Goal: Information Seeking & Learning: Learn about a topic

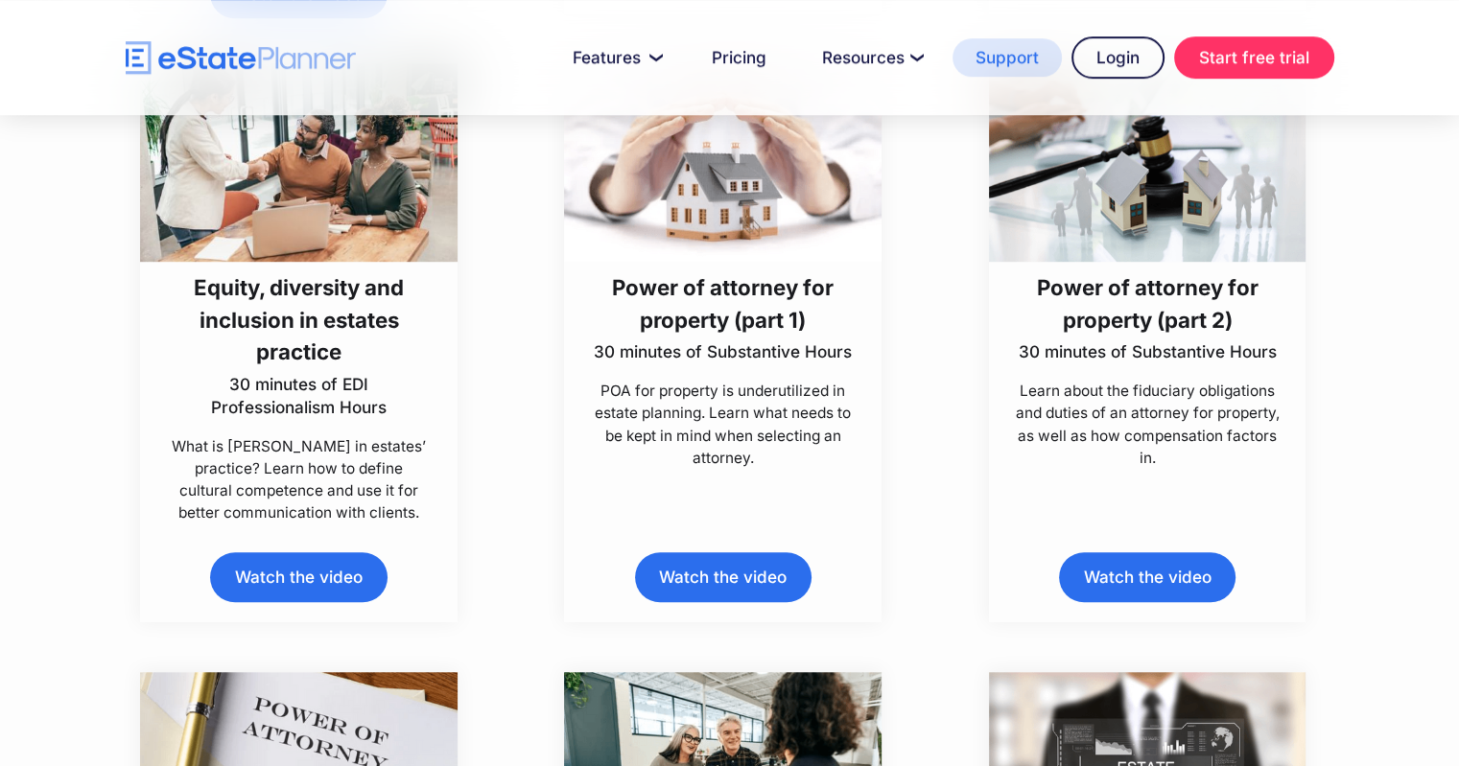
scroll to position [6054, 0]
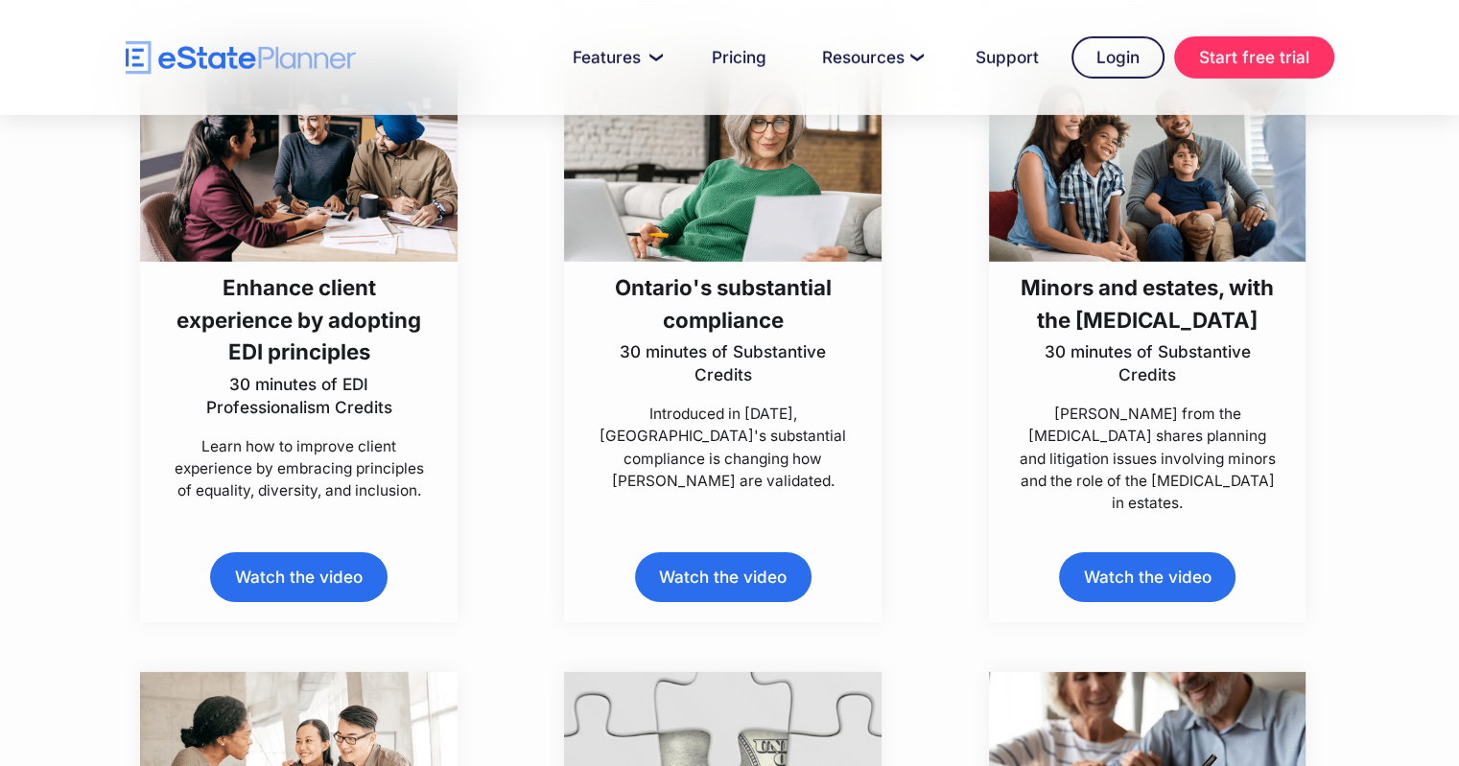
click at [294, 318] on h3 "Enhance client experience by adopting EDI principles" at bounding box center [299, 319] width 265 height 96
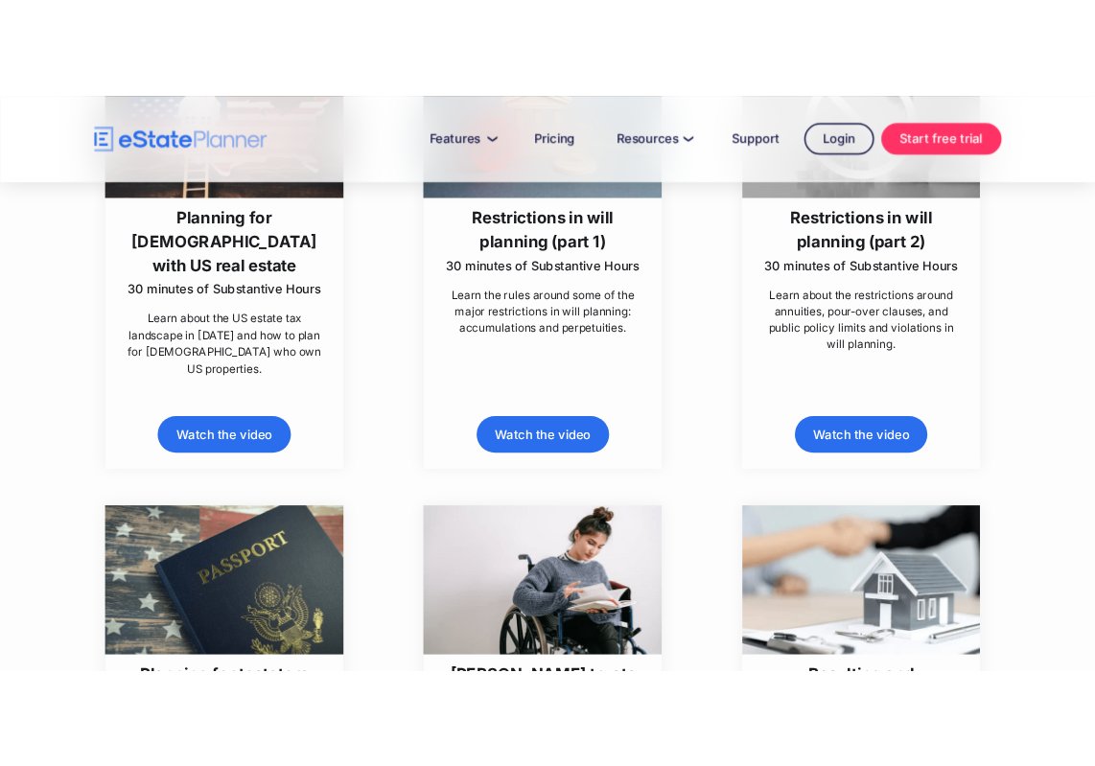
scroll to position [7621, 0]
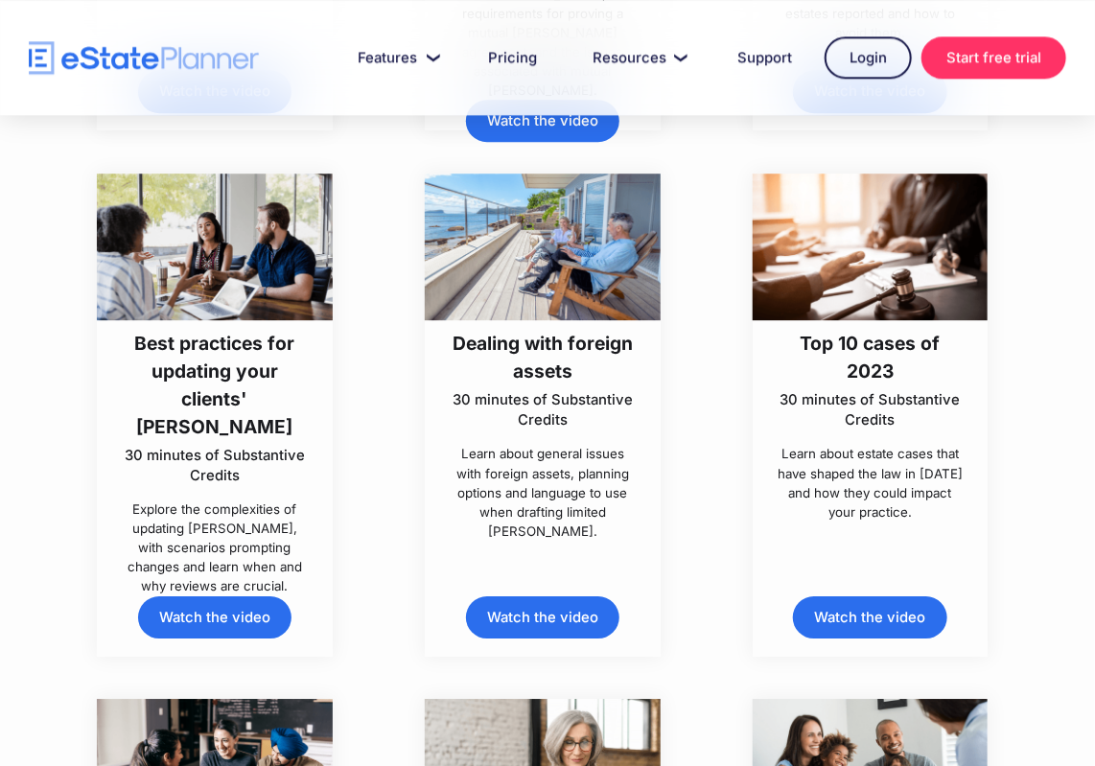
scroll to position [424, 0]
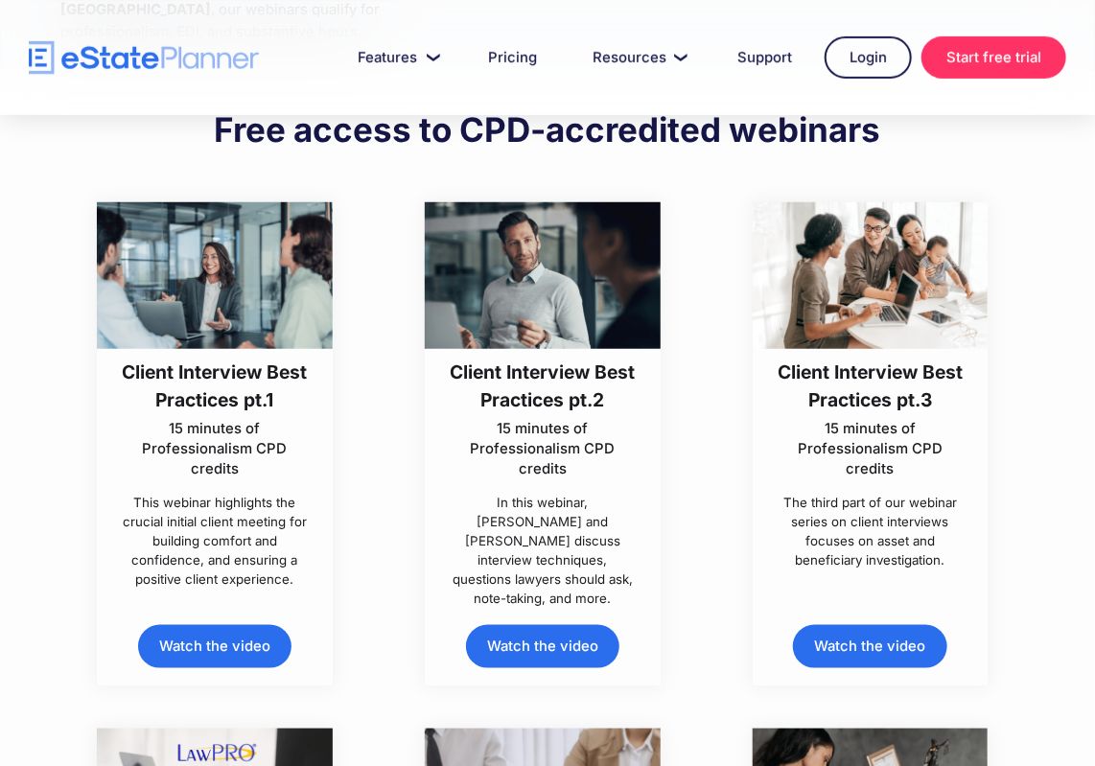
click at [324, 373] on div "Client Interview Best Practices pt.1 15 minutes of Professionalism CPD credits …" at bounding box center [214, 469] width 235 height 240
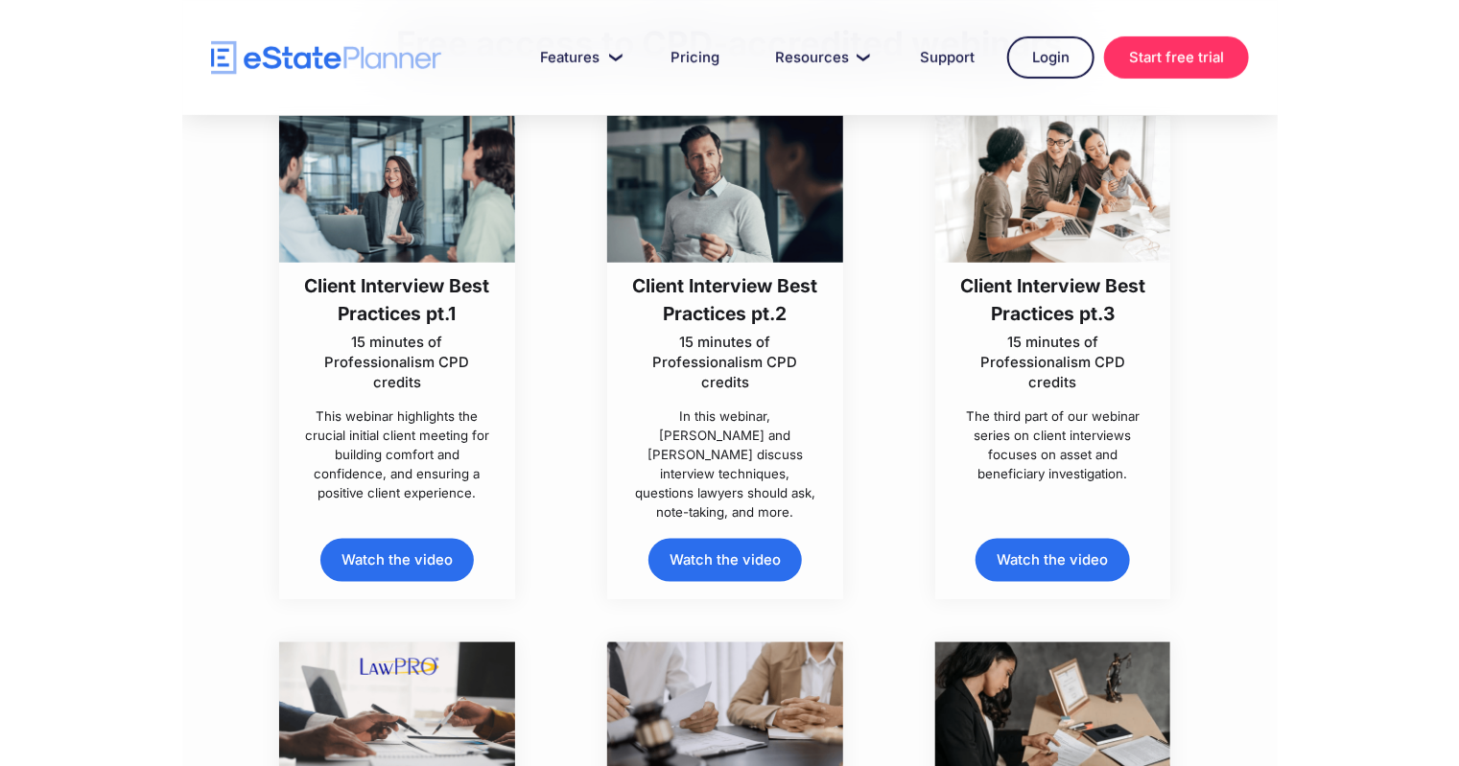
scroll to position [733, 0]
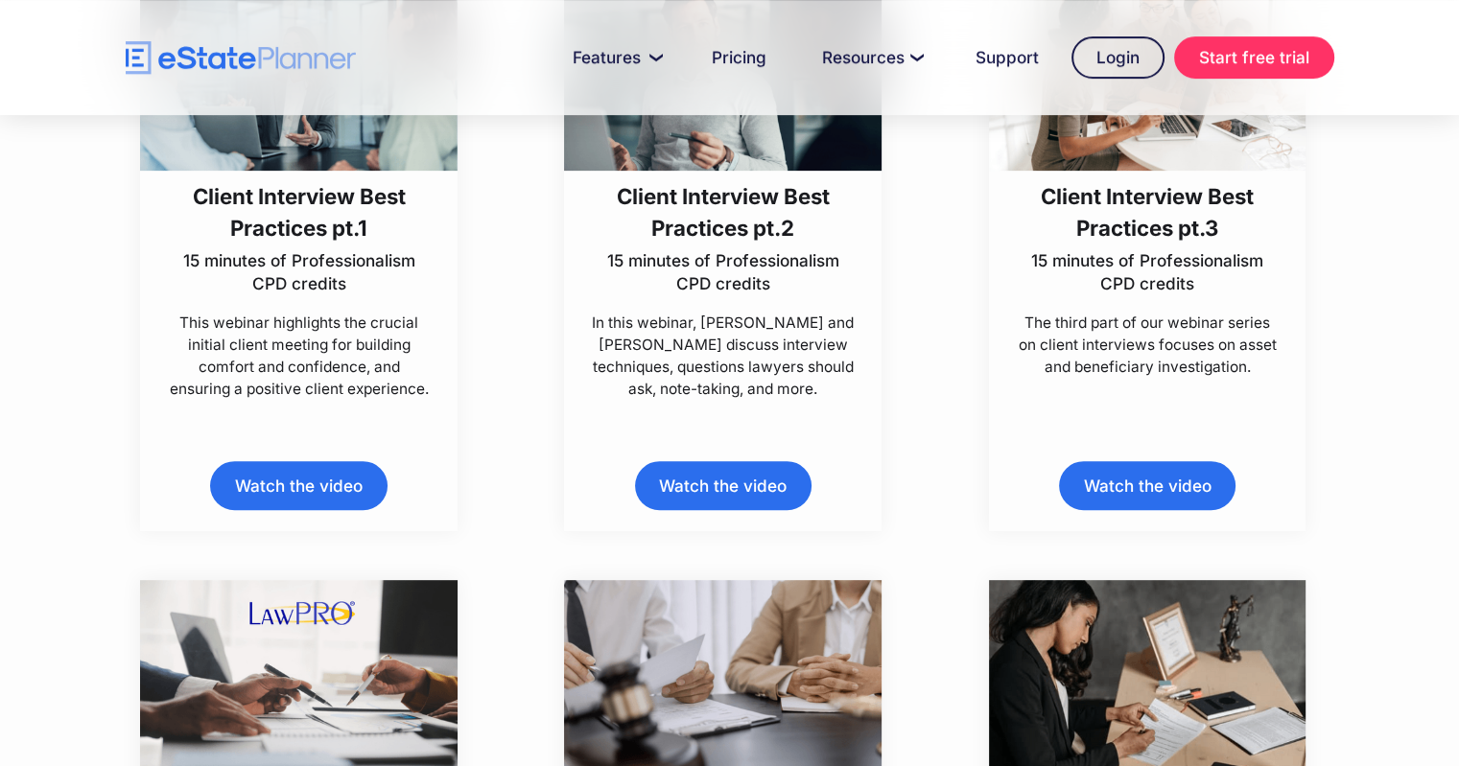
scroll to position [895, 0]
